Goal: Check status: Check status

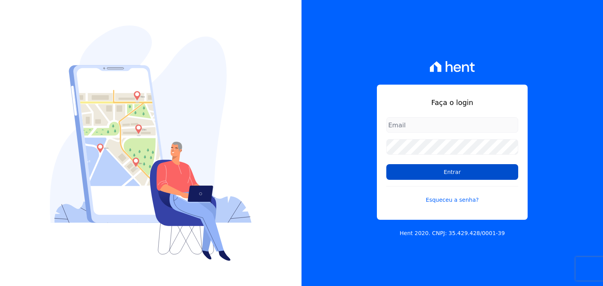
type input "[PERSON_NAME][EMAIL_ADDRESS][DOMAIN_NAME]"
click at [405, 176] on input "Entrar" at bounding box center [452, 172] width 132 height 16
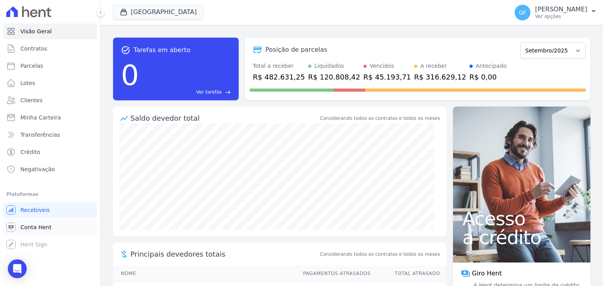
click at [49, 228] on link "Conta Hent" at bounding box center [50, 228] width 94 height 16
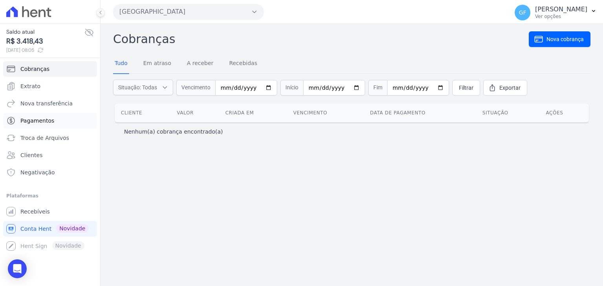
click at [39, 123] on span "Pagamentos" at bounding box center [37, 121] width 34 height 8
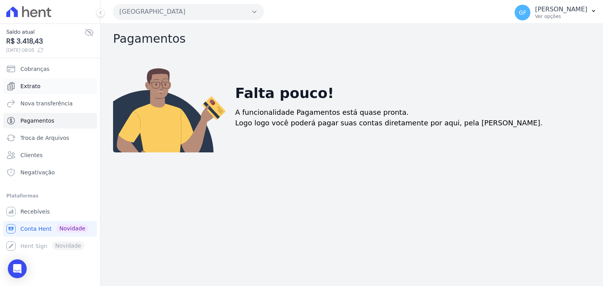
click at [39, 86] on link "Extrato" at bounding box center [50, 86] width 94 height 16
